Goal: Register for event/course

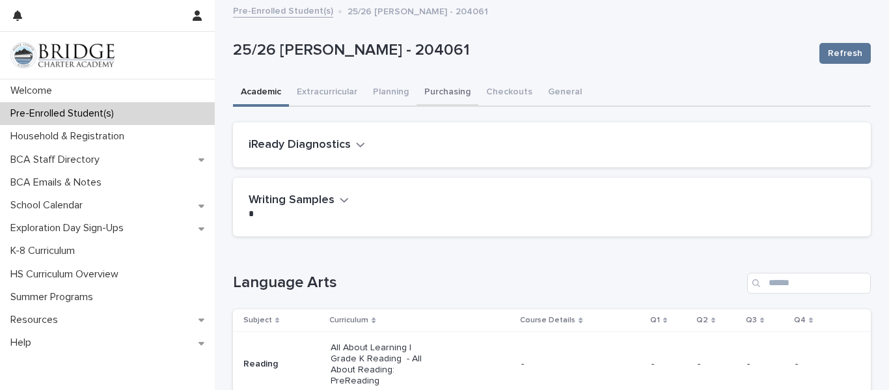
click at [446, 97] on button "Purchasing" at bounding box center [447, 92] width 62 height 27
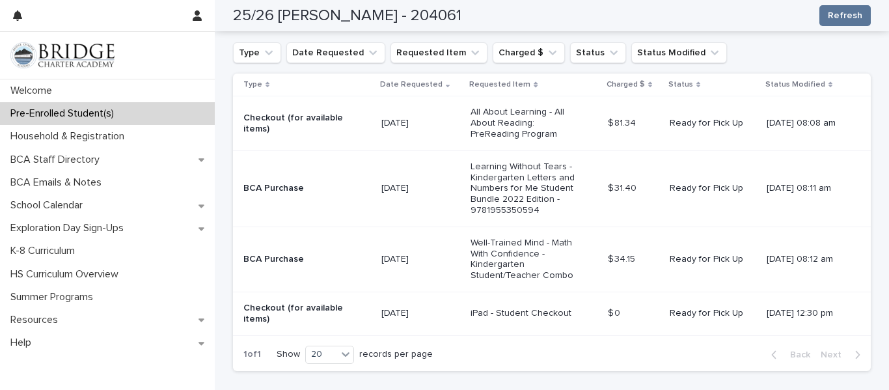
scroll to position [343, 0]
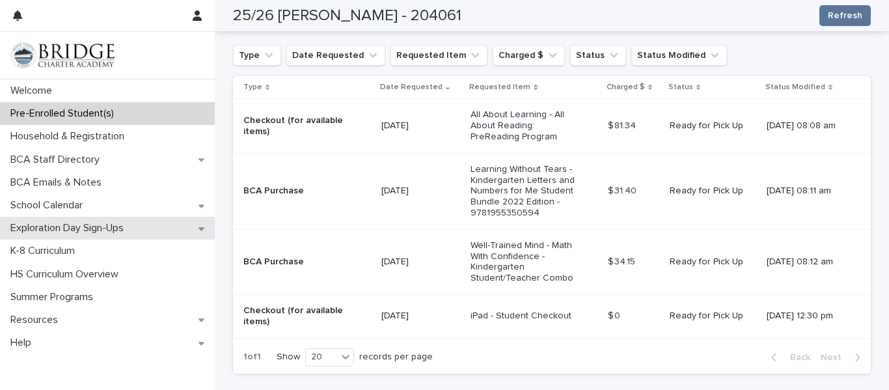
click at [134, 230] on p "Exploration Day Sign-Ups" at bounding box center [69, 228] width 129 height 12
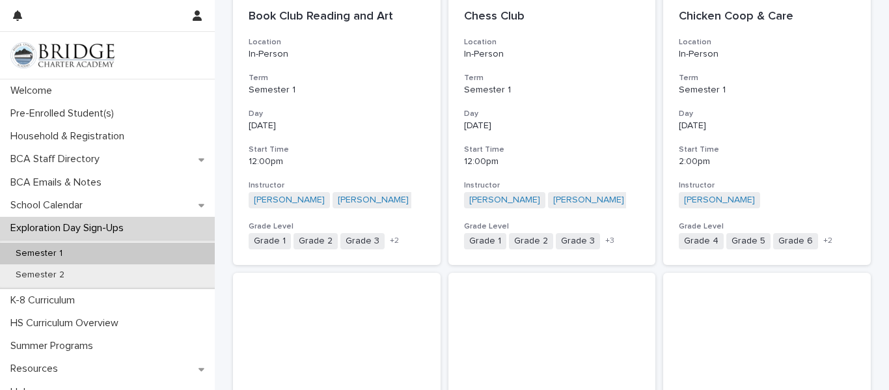
scroll to position [1142, 0]
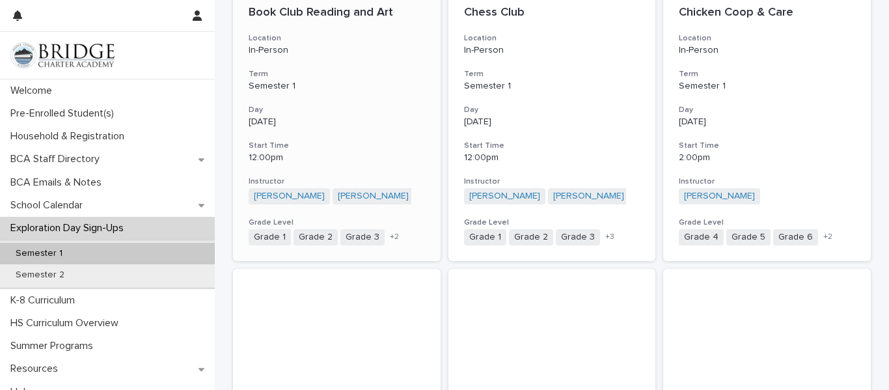
click at [375, 17] on p "Book Club Reading and Art" at bounding box center [337, 13] width 176 height 14
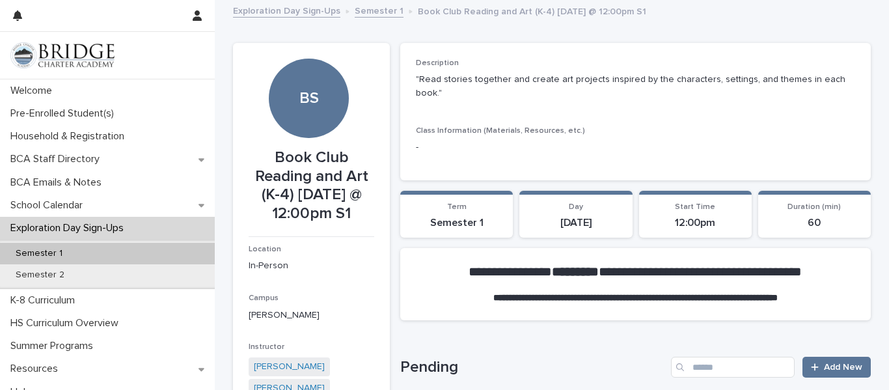
scroll to position [14, 0]
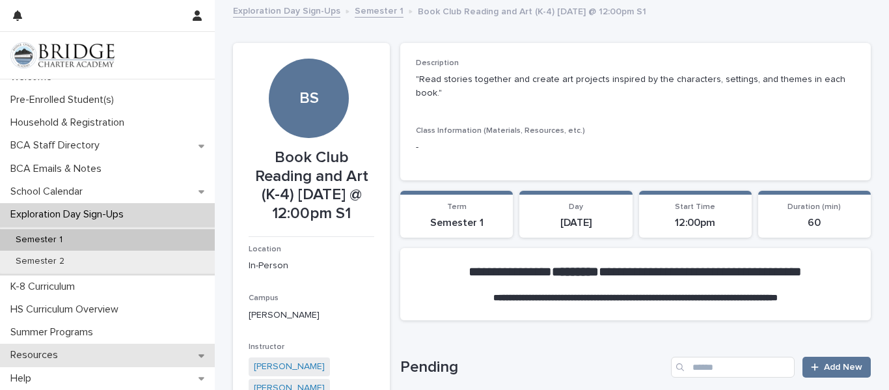
click at [157, 348] on div "Resources" at bounding box center [107, 354] width 215 height 23
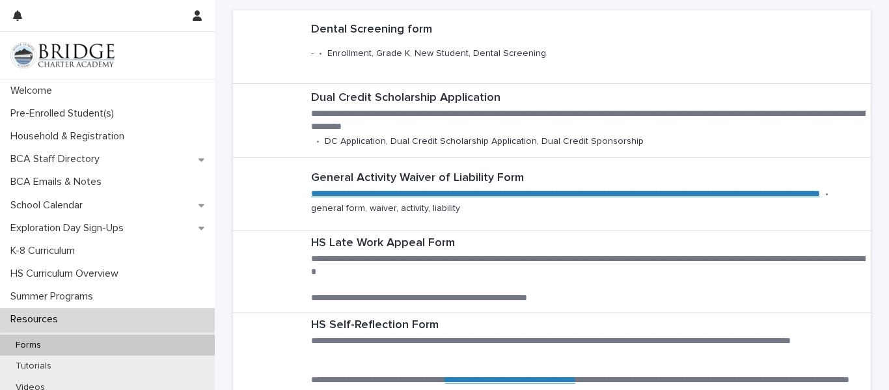
click at [90, 62] on img at bounding box center [62, 55] width 104 height 26
